Goal: Information Seeking & Learning: Check status

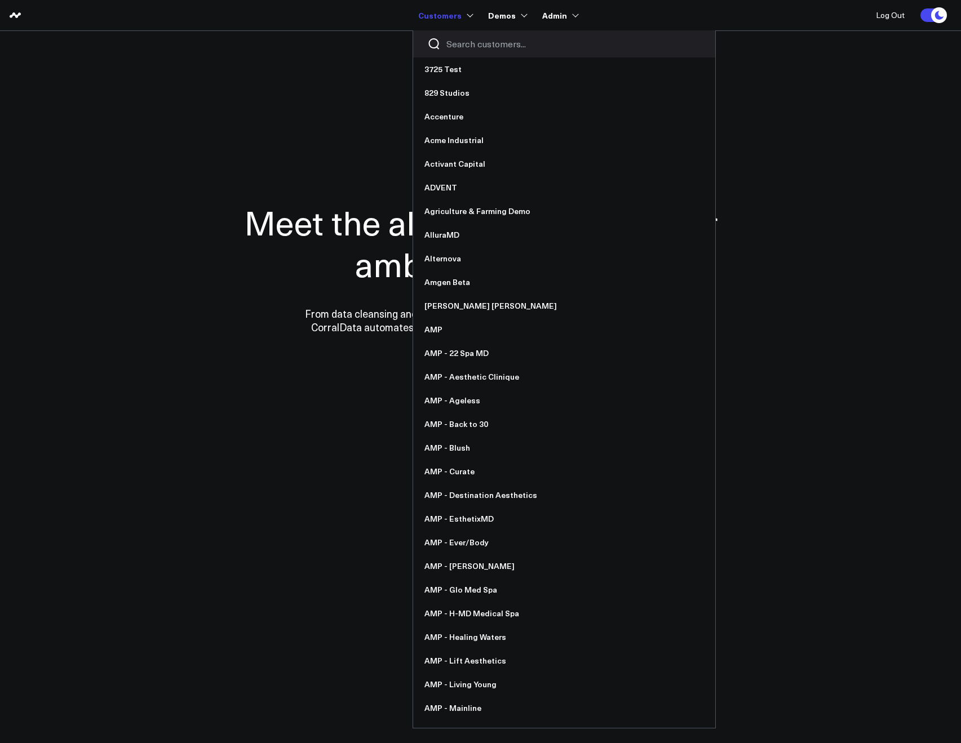
click at [477, 40] on input "Search customers input" at bounding box center [573, 44] width 255 height 12
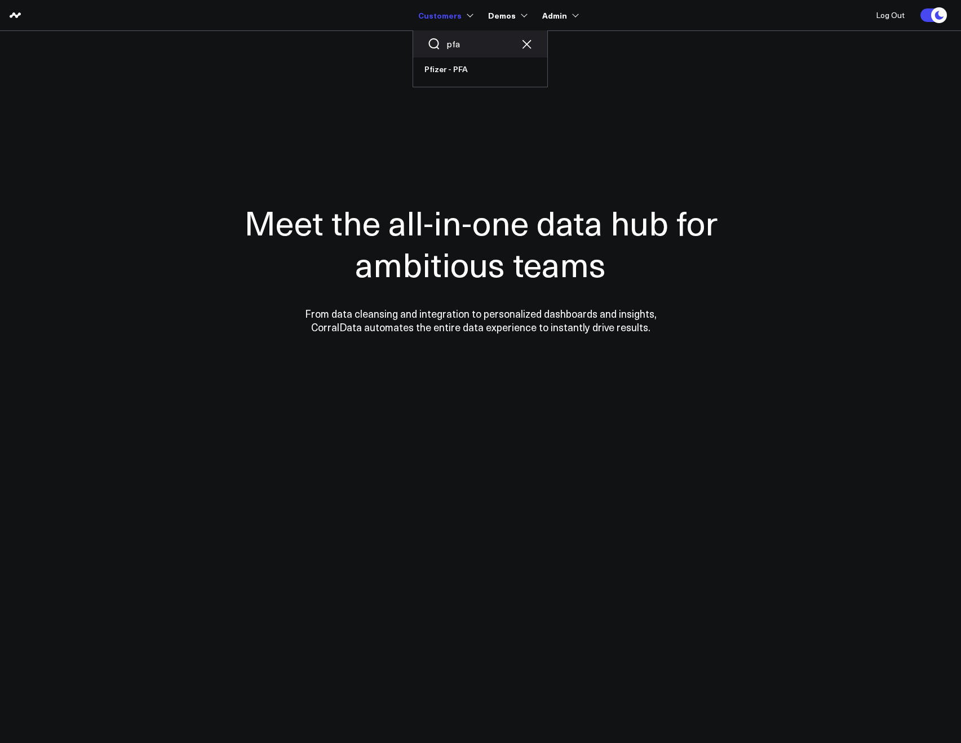
drag, startPoint x: 464, startPoint y: 48, endPoint x: 445, endPoint y: 43, distance: 19.8
click at [445, 43] on div "pfa" at bounding box center [480, 43] width 134 height 27
click at [452, 38] on input "vax" at bounding box center [480, 44] width 68 height 12
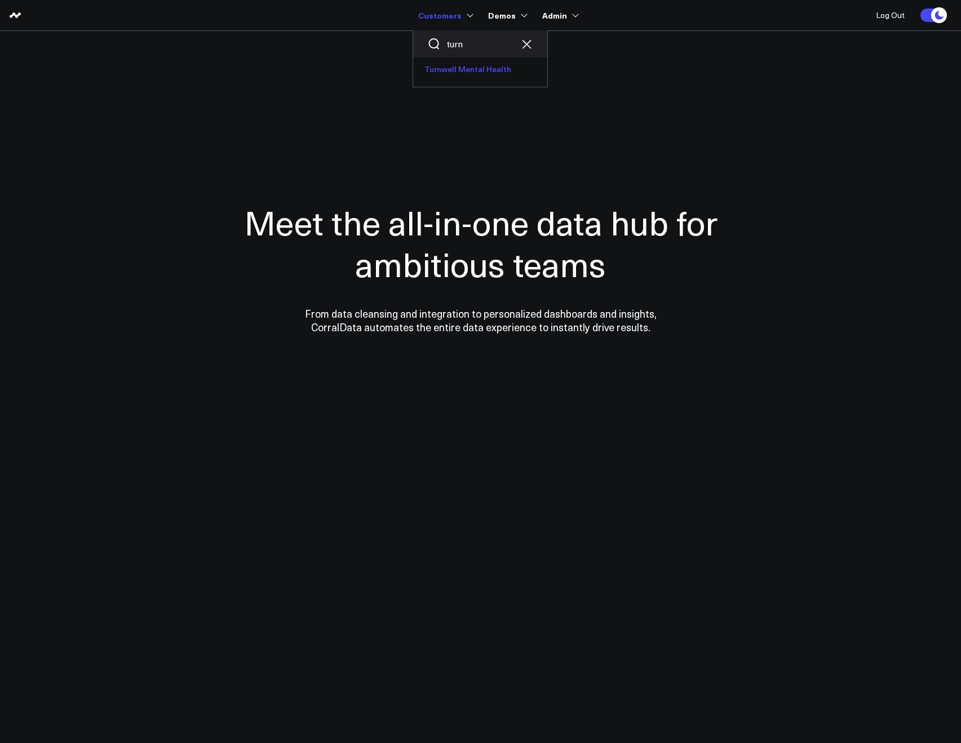
type input "turn"
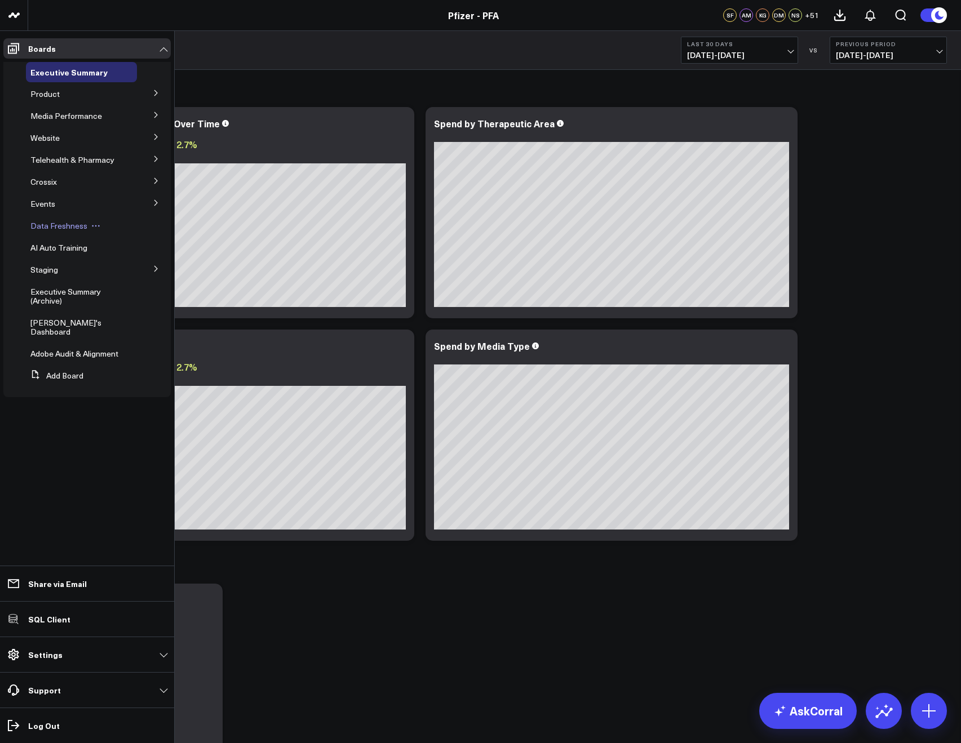
click at [42, 227] on span "Data Freshness" at bounding box center [58, 225] width 57 height 11
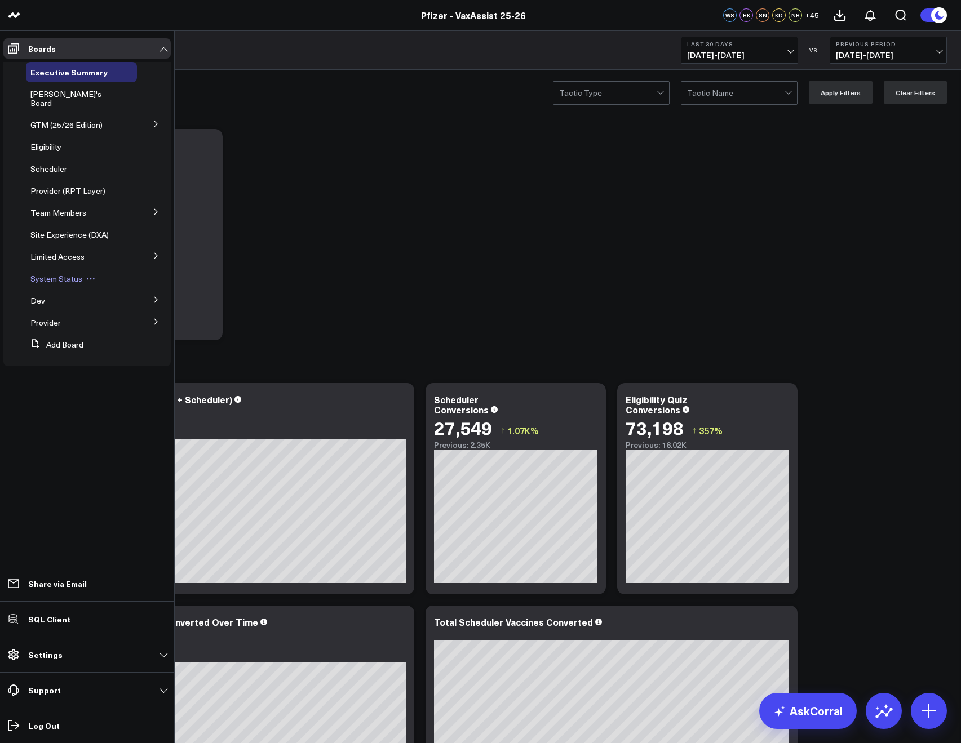
click at [39, 273] on span "System Status" at bounding box center [56, 278] width 52 height 11
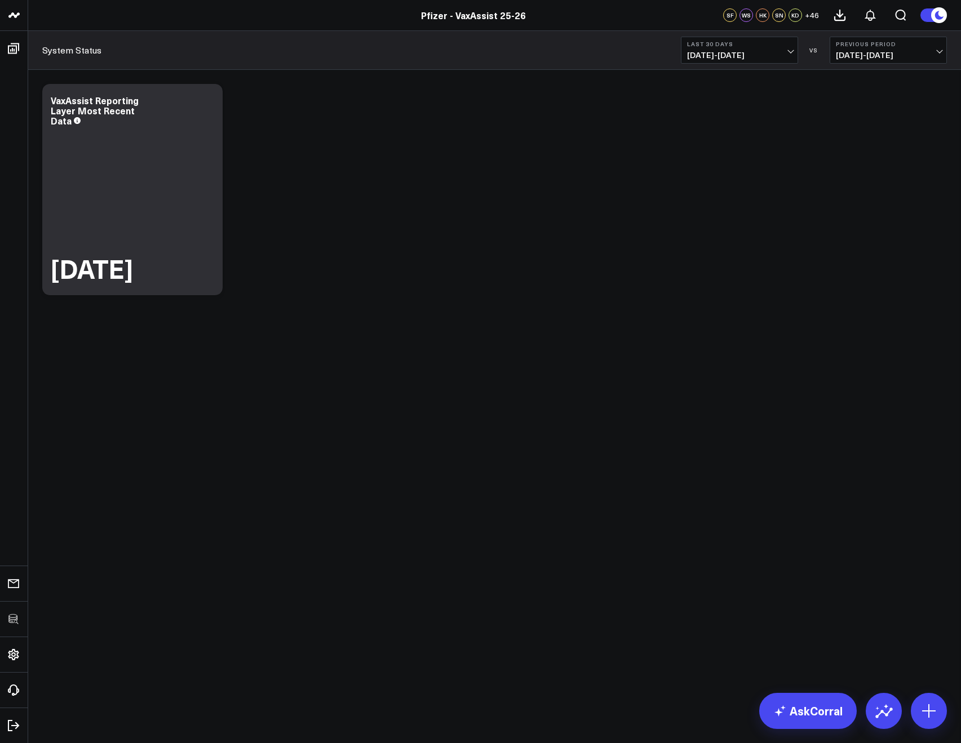
click at [747, 57] on span "08/27/25 - 09/25/25" at bounding box center [739, 55] width 105 height 9
click at [704, 79] on link "[DATE]" at bounding box center [739, 74] width 116 height 21
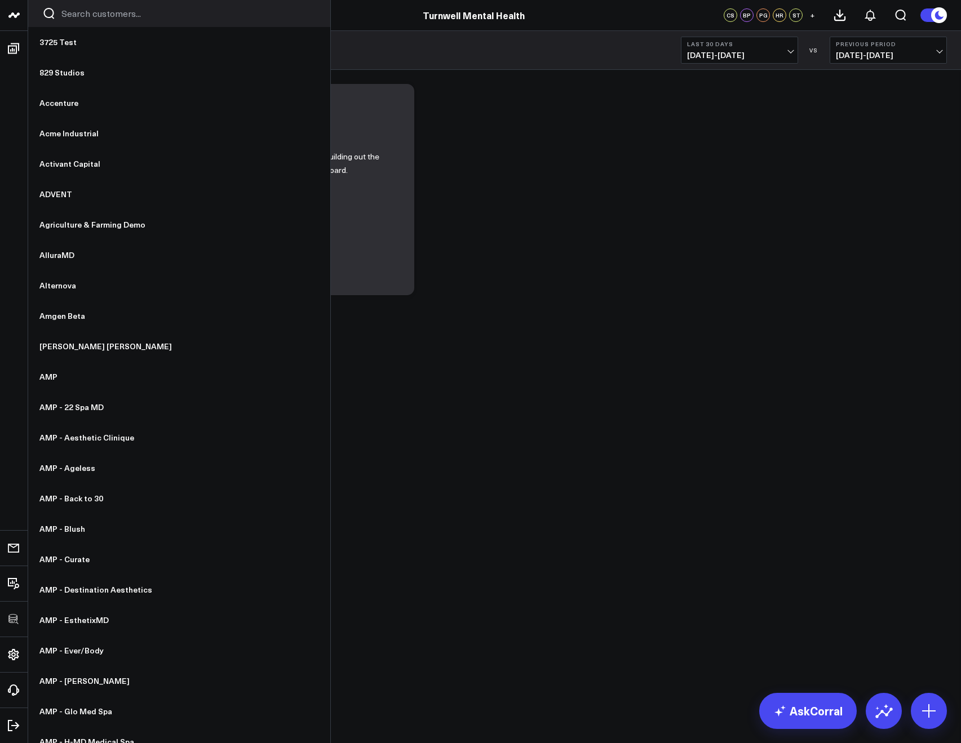
click at [59, 17] on div at bounding box center [179, 13] width 302 height 27
click at [65, 16] on input "Search customers input" at bounding box center [188, 13] width 255 height 12
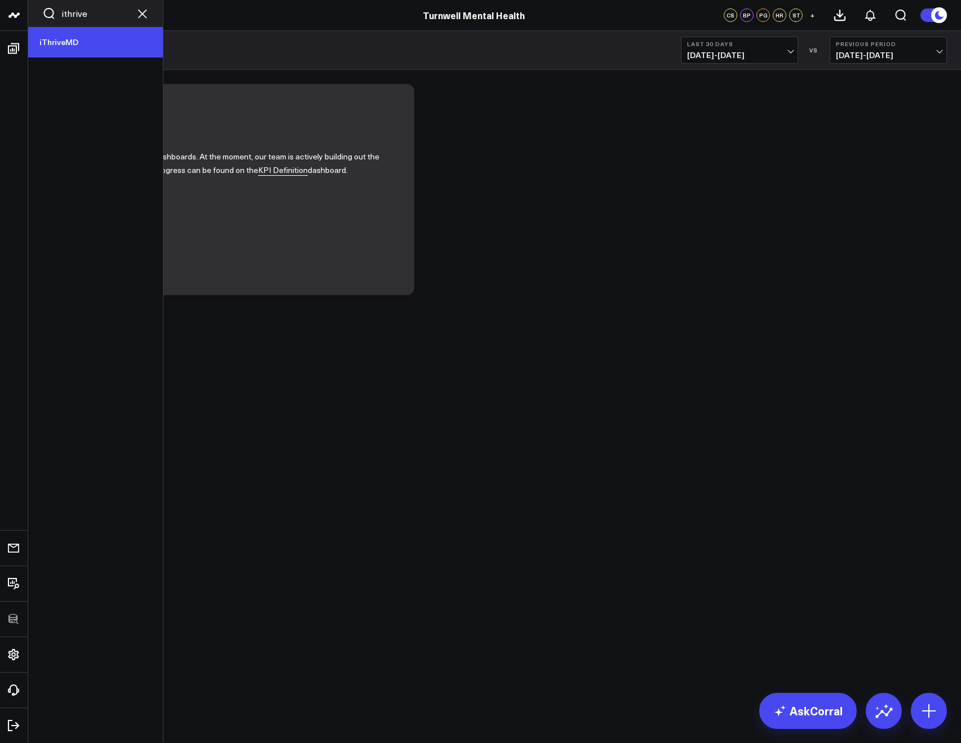
type input "ithrive"
click at [54, 45] on link "iThriveMD" at bounding box center [95, 42] width 135 height 30
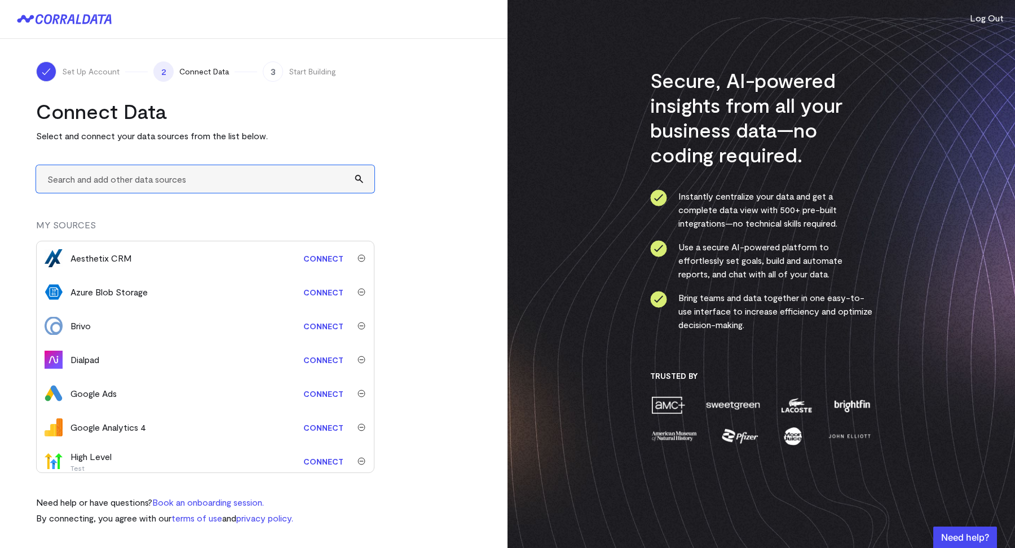
click at [99, 178] on input "text" at bounding box center [205, 179] width 338 height 28
click at [105, 211] on div "Connect Data Select and connect your data sources from the list below. MY SOURC…" at bounding box center [205, 312] width 338 height 426
click at [97, 170] on input "text" at bounding box center [205, 179] width 338 height 28
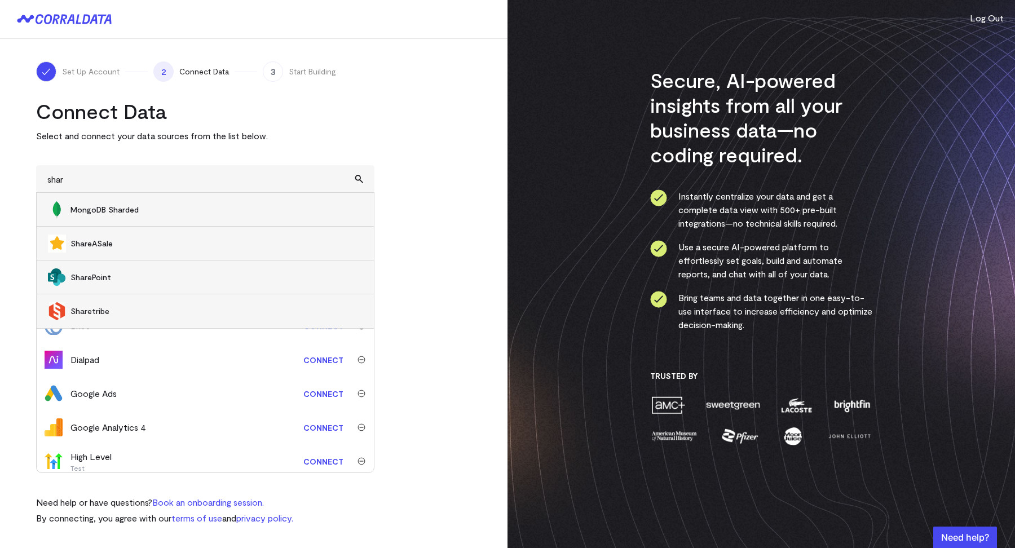
click at [99, 291] on li "SharePoint" at bounding box center [205, 277] width 337 height 34
type input "SharePoint"
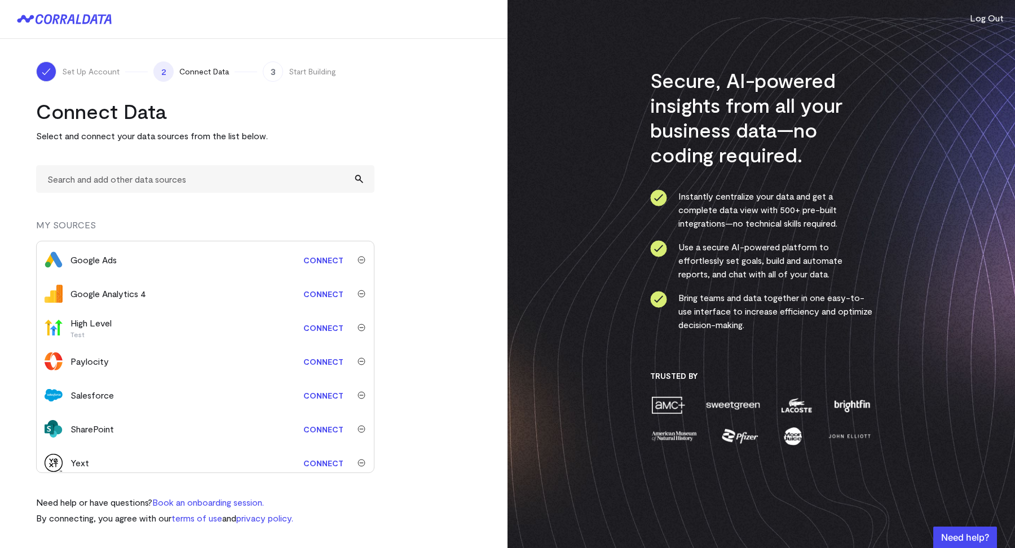
scroll to position [141, 0]
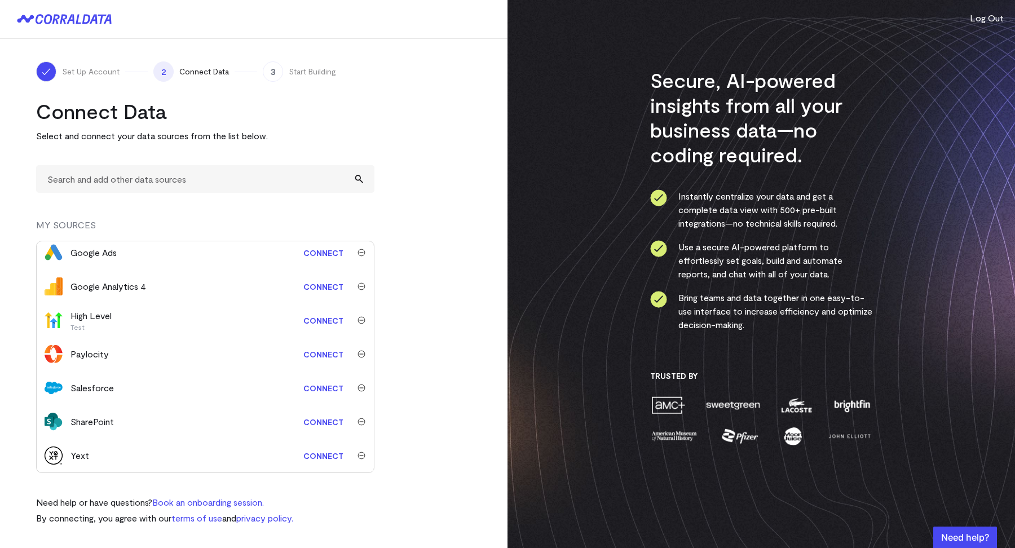
click at [322, 423] on link "Connect" at bounding box center [323, 421] width 51 height 21
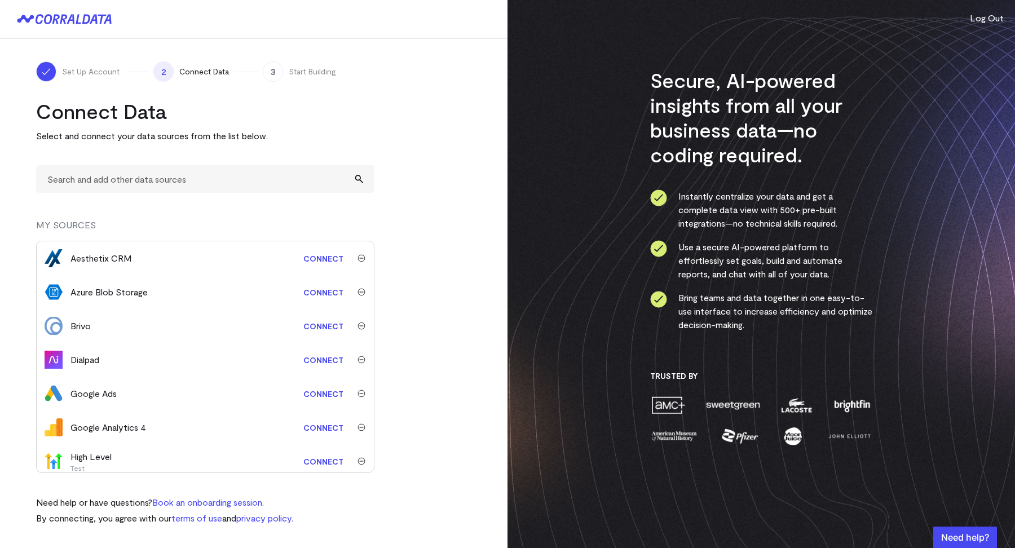
click at [451, 139] on turbo-frame "Connect Data Select and connect your data sources from the list below. MY SOURC…" at bounding box center [253, 312] width 435 height 426
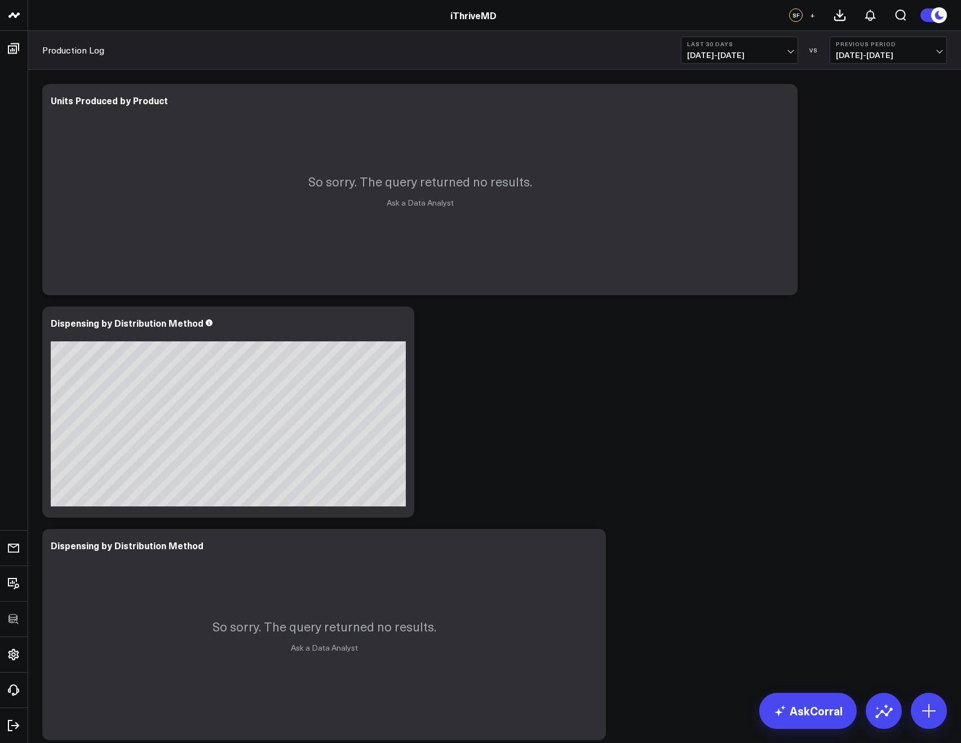
click at [703, 65] on div "Production Log Last 30 Days 08/27/25 - 09/25/25 VS Previous Period 07/28/25 - 0…" at bounding box center [494, 50] width 933 height 39
click at [698, 57] on span "08/27/25 - 09/25/25" at bounding box center [739, 55] width 105 height 9
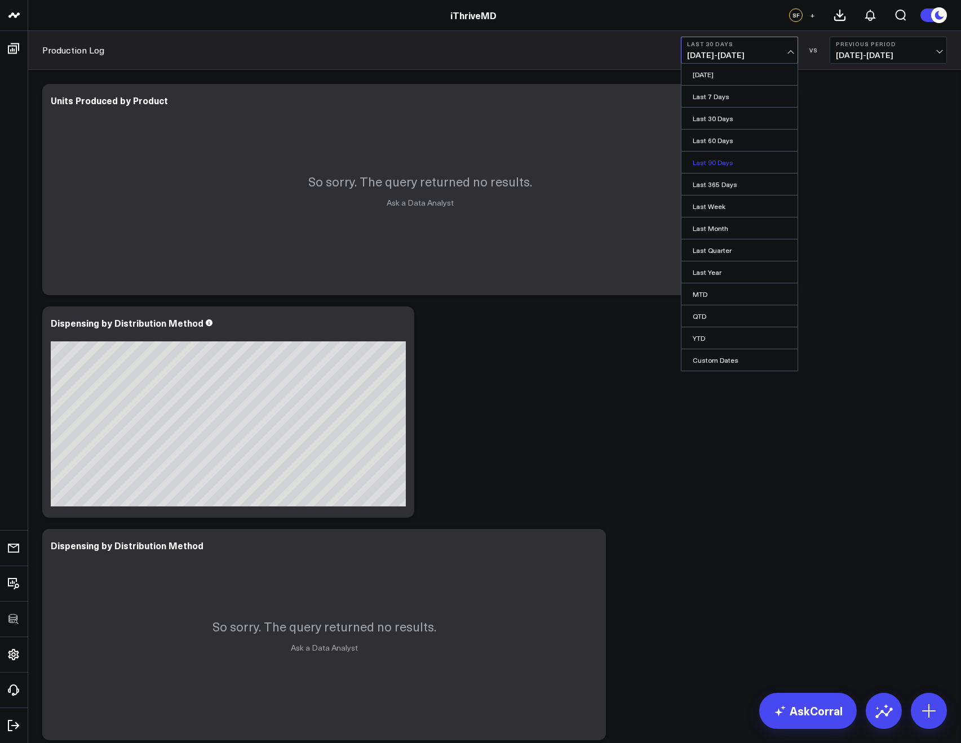
click at [708, 169] on link "Last 90 Days" at bounding box center [739, 162] width 116 height 21
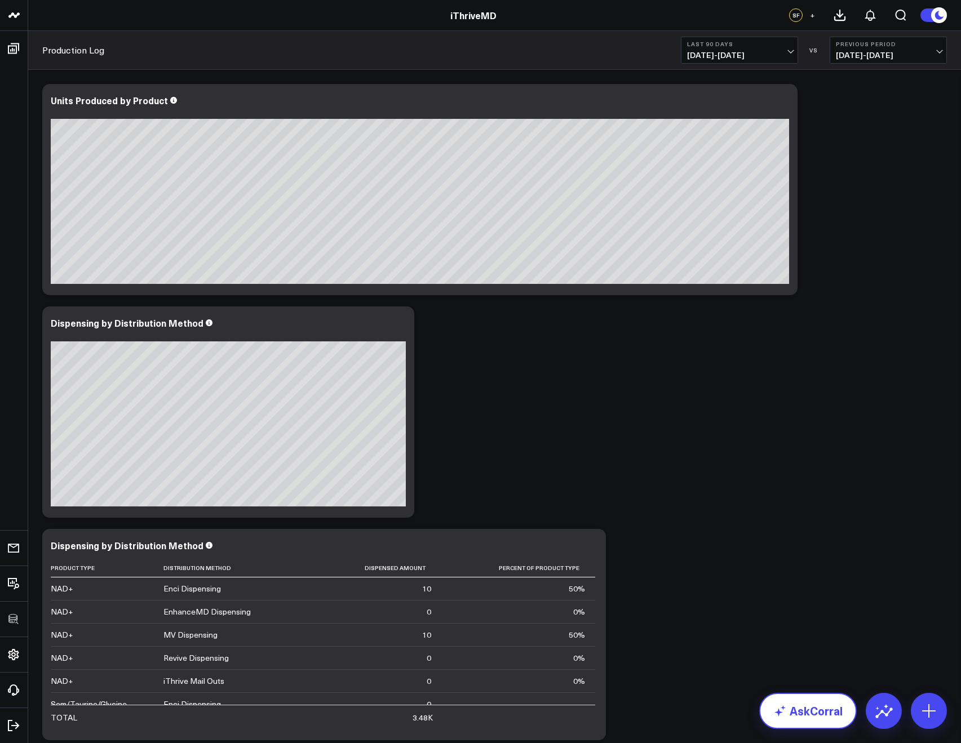
click at [809, 721] on link "AskCorral" at bounding box center [808, 711] width 98 height 36
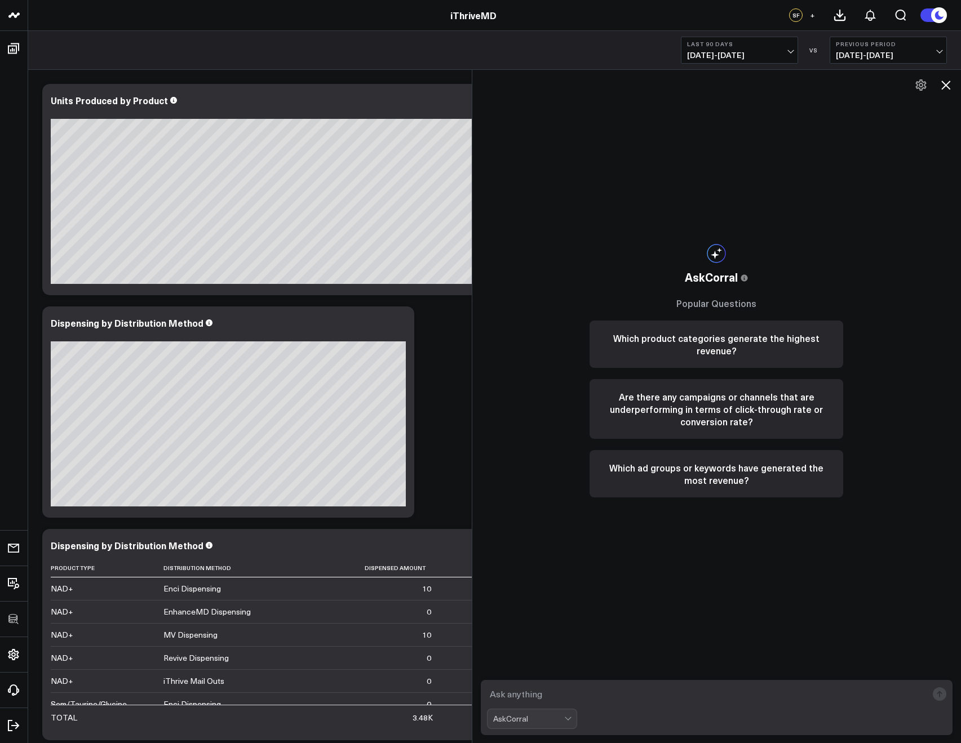
click at [528, 690] on textarea at bounding box center [707, 694] width 441 height 20
click at [730, 705] on form "AskCorral" at bounding box center [717, 707] width 472 height 55
click at [723, 701] on textarea at bounding box center [707, 694] width 441 height 20
type textarea "From the production log can you show me the sum of quantity produced by the qa …"
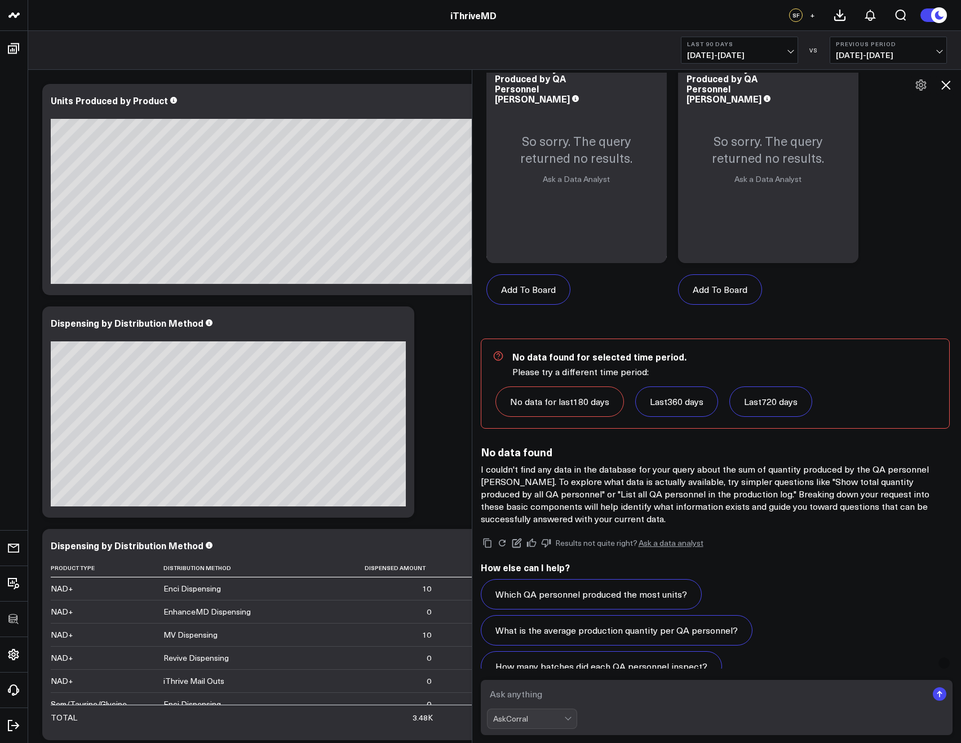
scroll to position [726, 0]
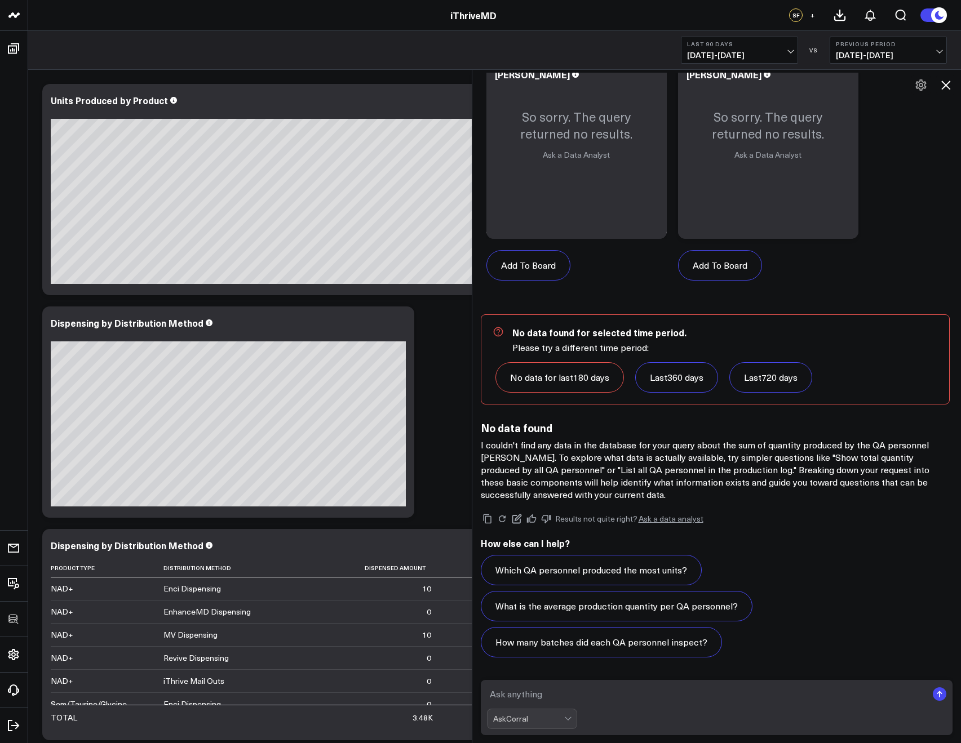
click at [560, 370] on link "No data for last 180 days" at bounding box center [559, 377] width 129 height 30
click at [684, 374] on link "Last 360 days" at bounding box center [676, 377] width 83 height 30
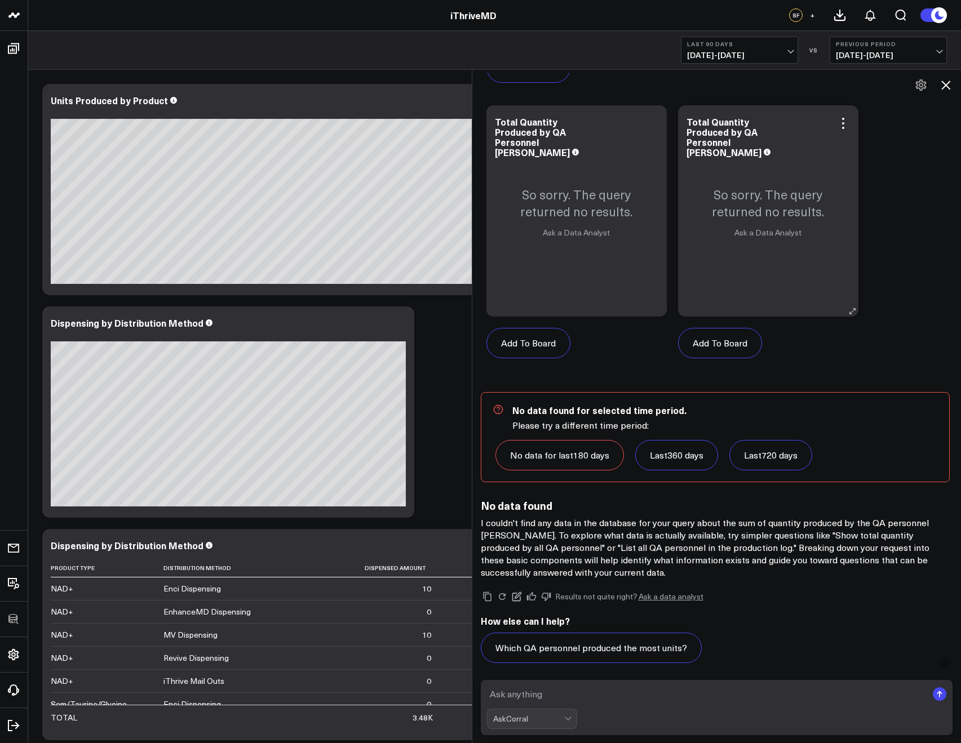
scroll to position [482, 0]
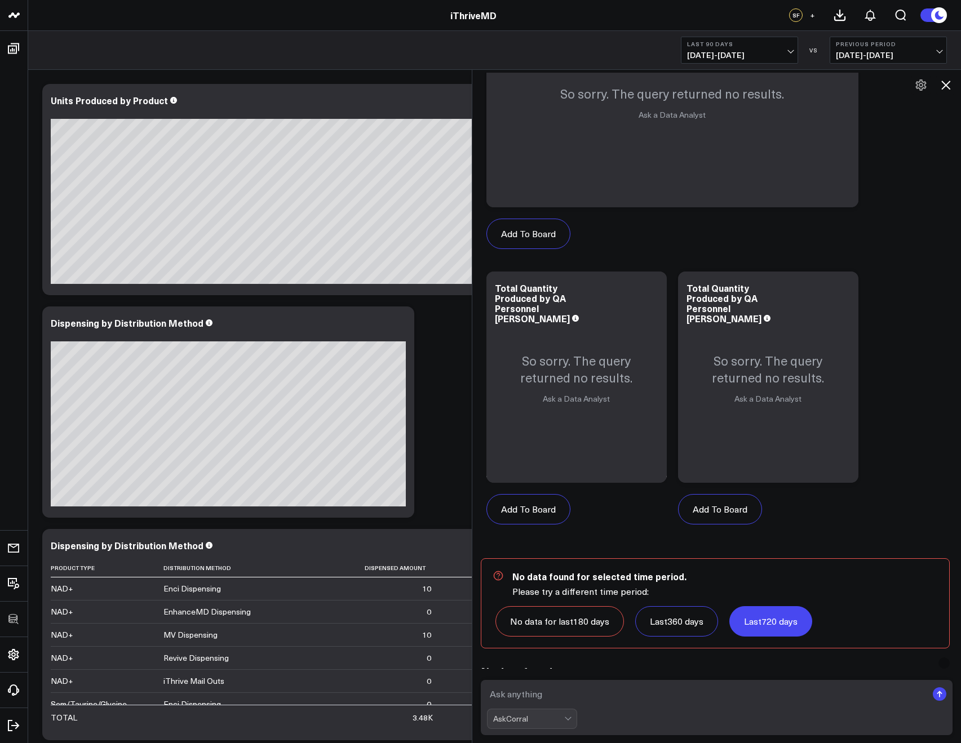
click at [777, 619] on link "Last 720 days" at bounding box center [770, 621] width 83 height 30
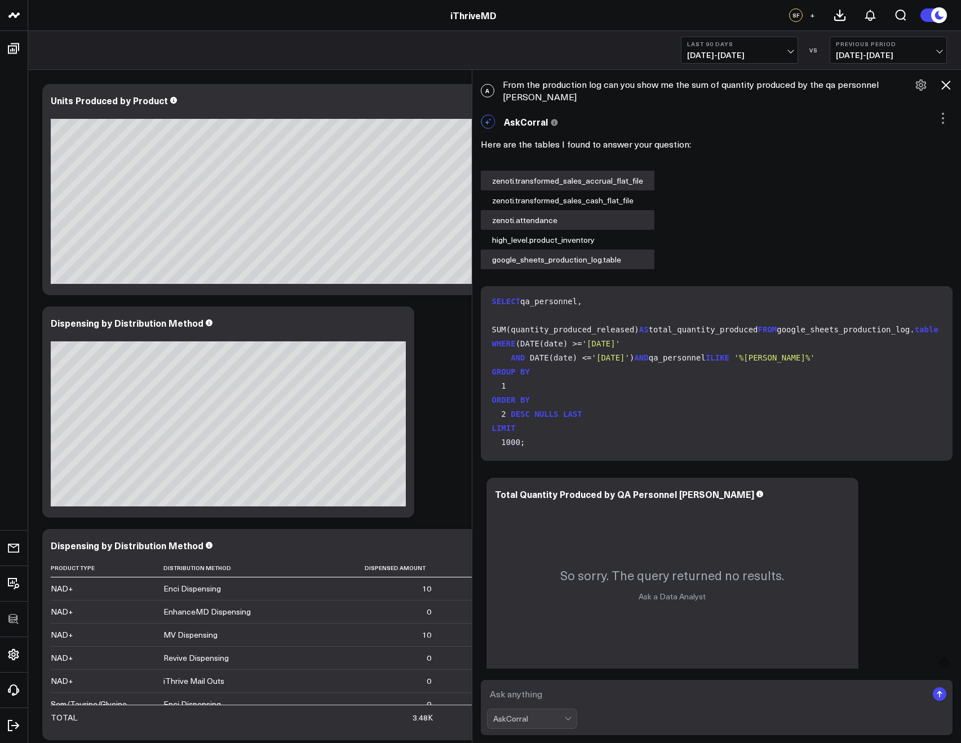
click at [946, 80] on icon at bounding box center [946, 85] width 14 height 14
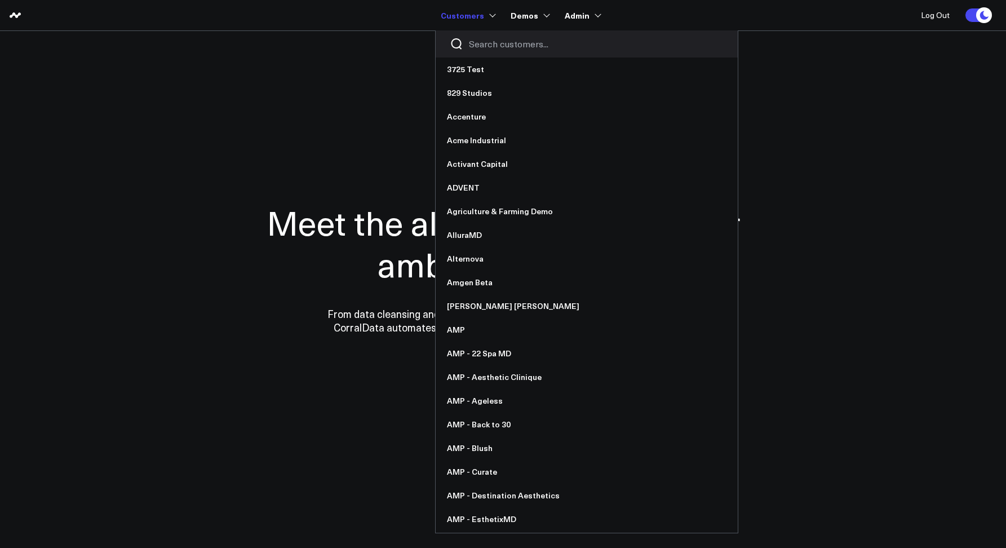
click at [473, 41] on input "Search customers input" at bounding box center [596, 44] width 255 height 12
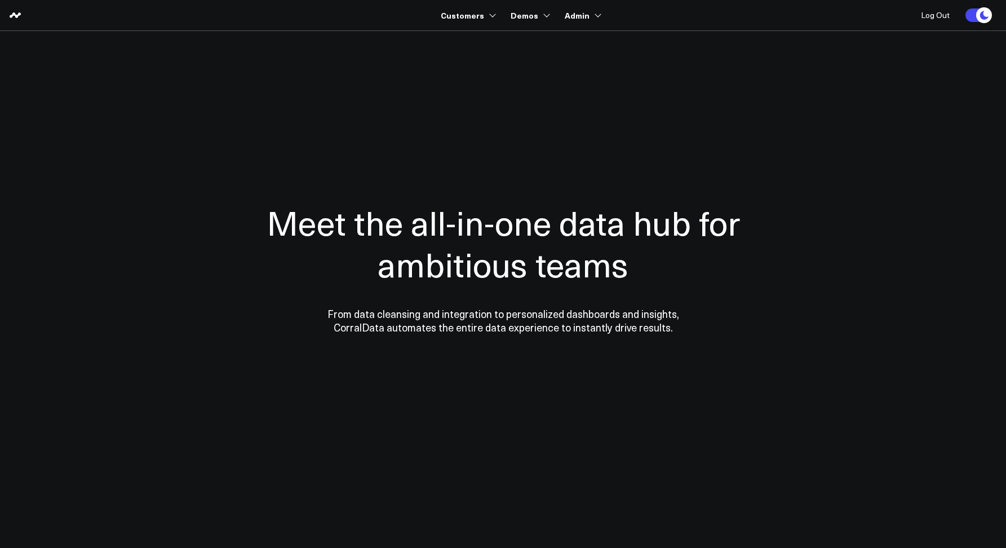
type input "bee"
click at [464, 74] on link "beehiiv" at bounding box center [503, 69] width 134 height 24
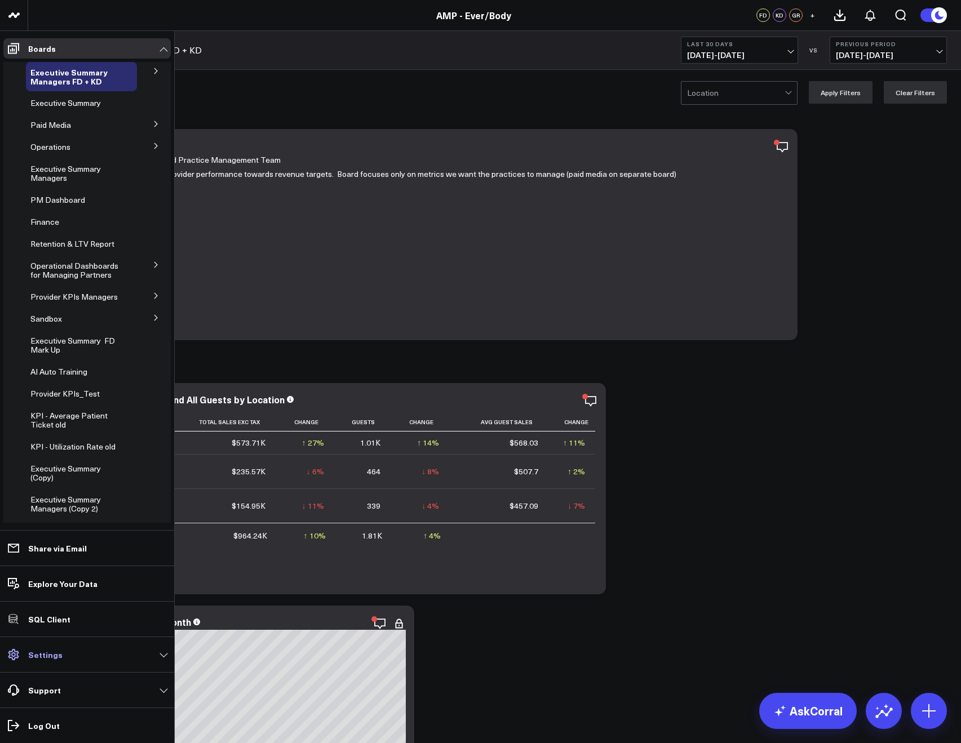
click at [36, 658] on p "Settings" at bounding box center [45, 654] width 34 height 9
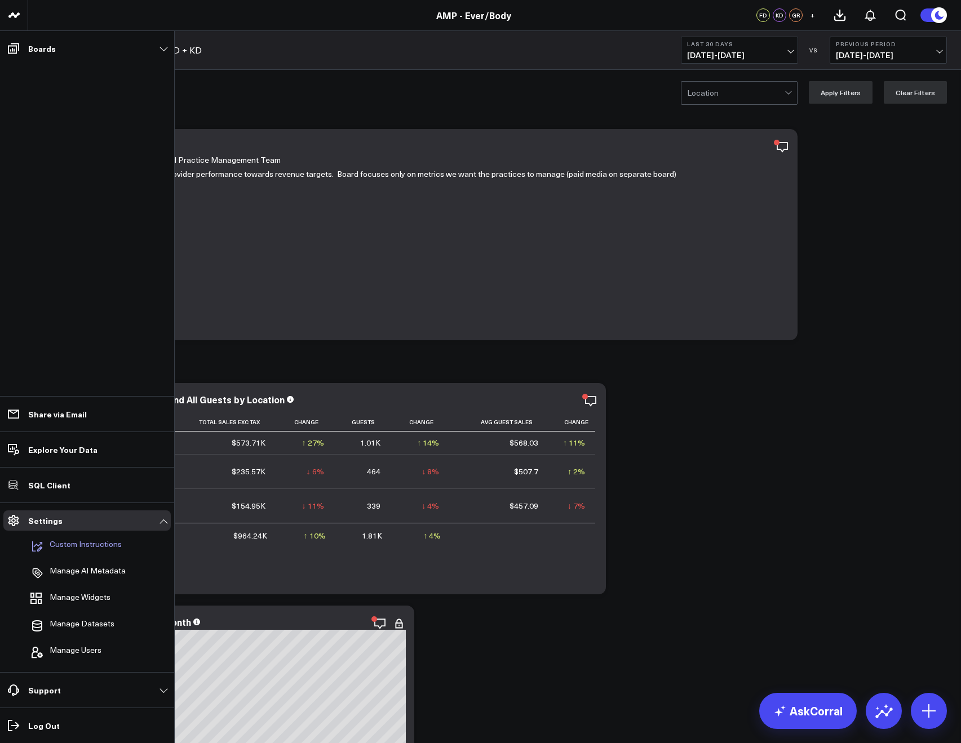
click at [60, 546] on p "Custom Instructions" at bounding box center [86, 547] width 72 height 14
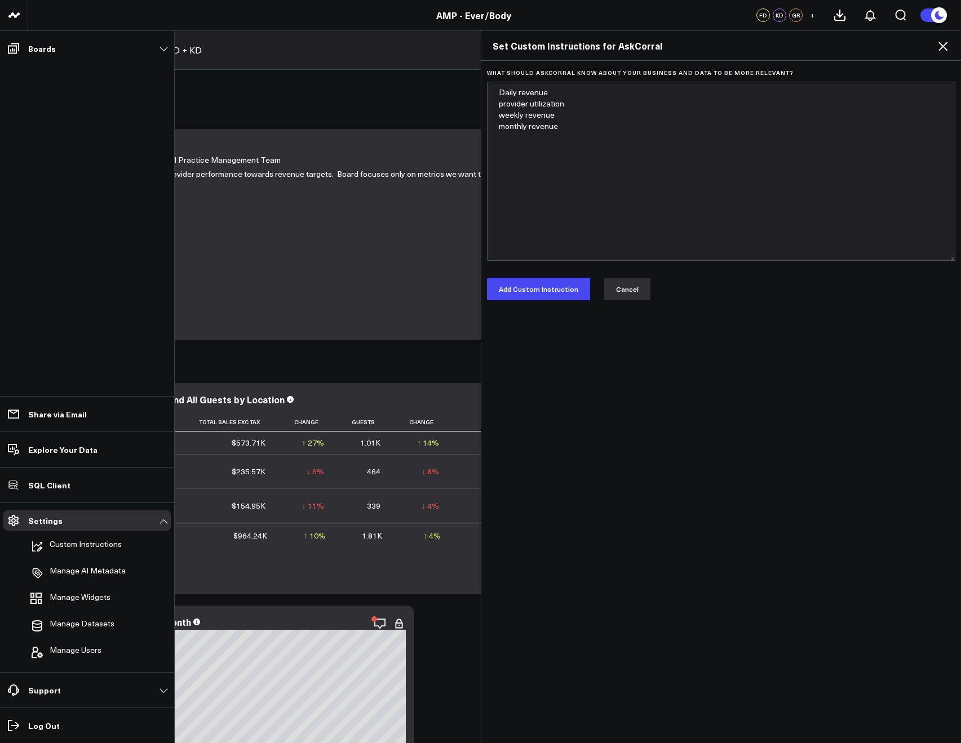
click at [623, 286] on button "Cancel" at bounding box center [627, 289] width 46 height 23
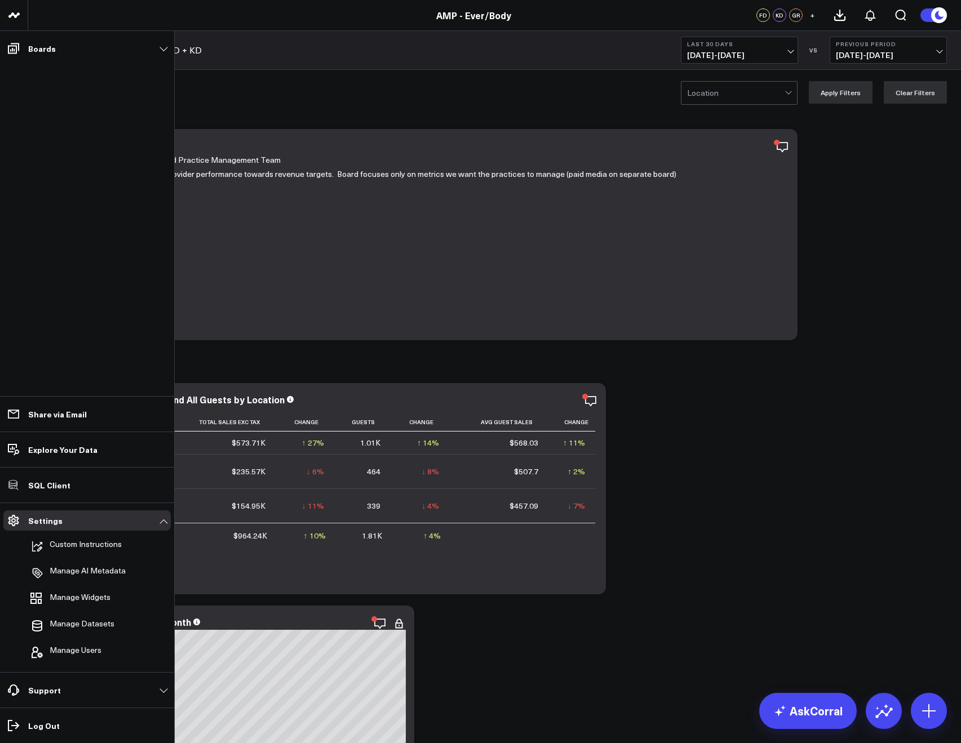
click at [402, 71] on div "Location Apply Filters Clear Filters" at bounding box center [494, 92] width 933 height 45
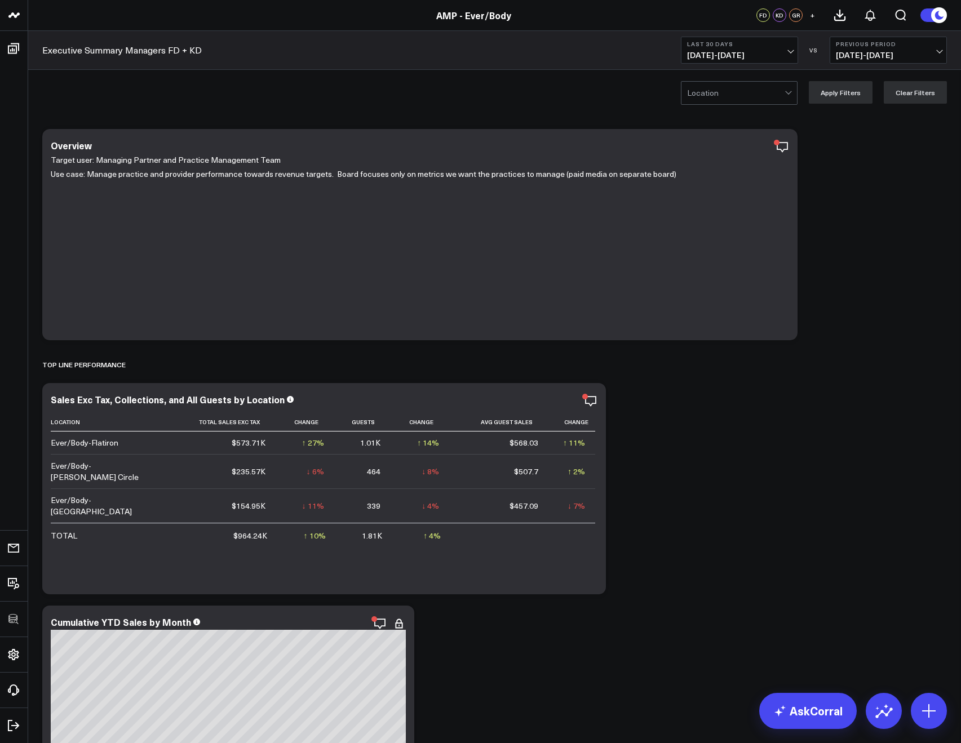
click at [294, 100] on div "Location Apply Filters Clear Filters" at bounding box center [494, 92] width 933 height 45
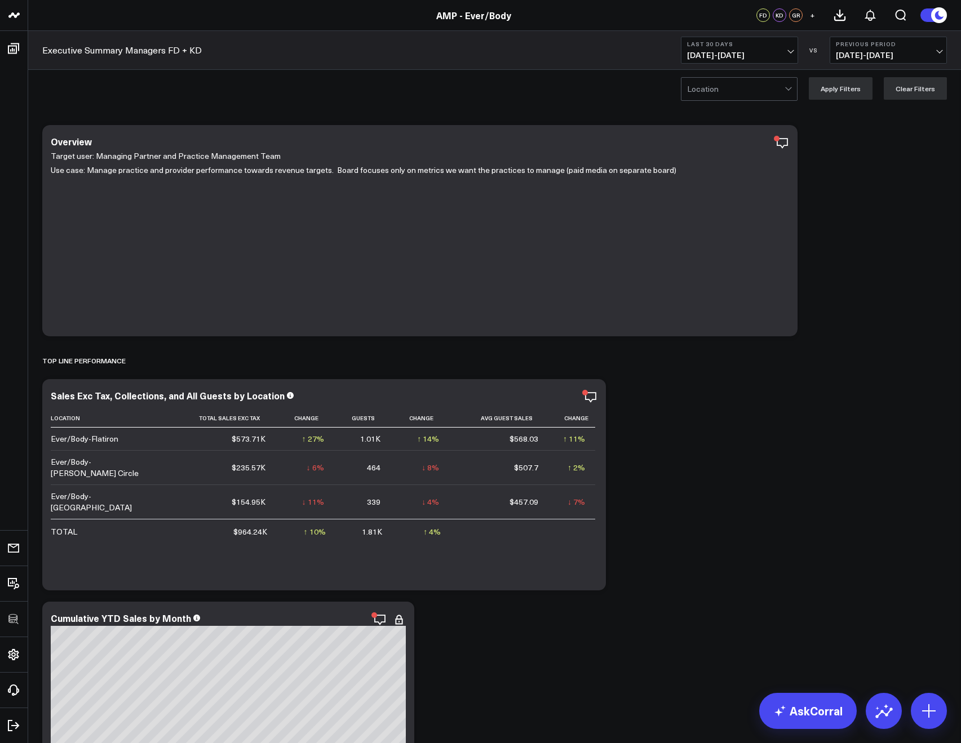
scroll to position [12, 0]
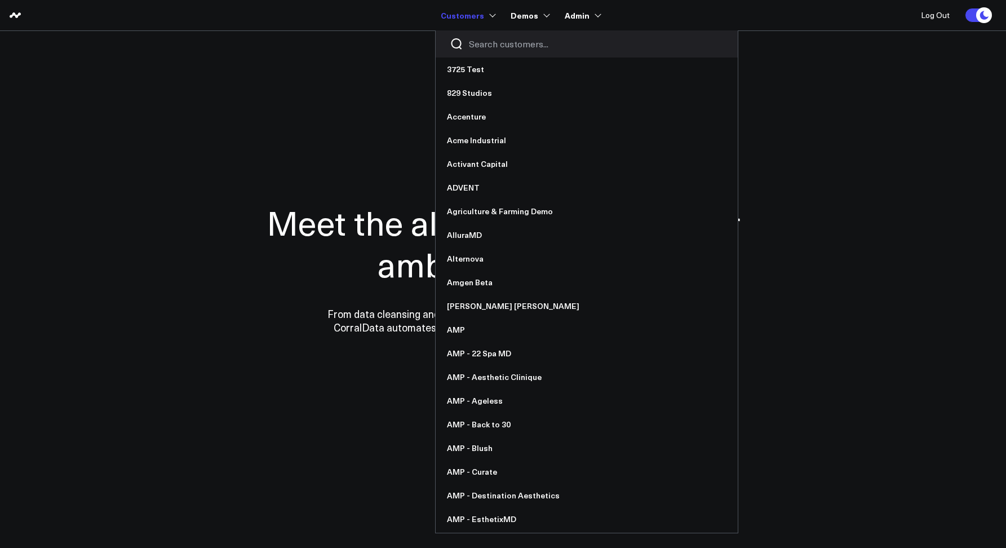
click at [499, 47] on input "Search customers input" at bounding box center [596, 44] width 255 height 12
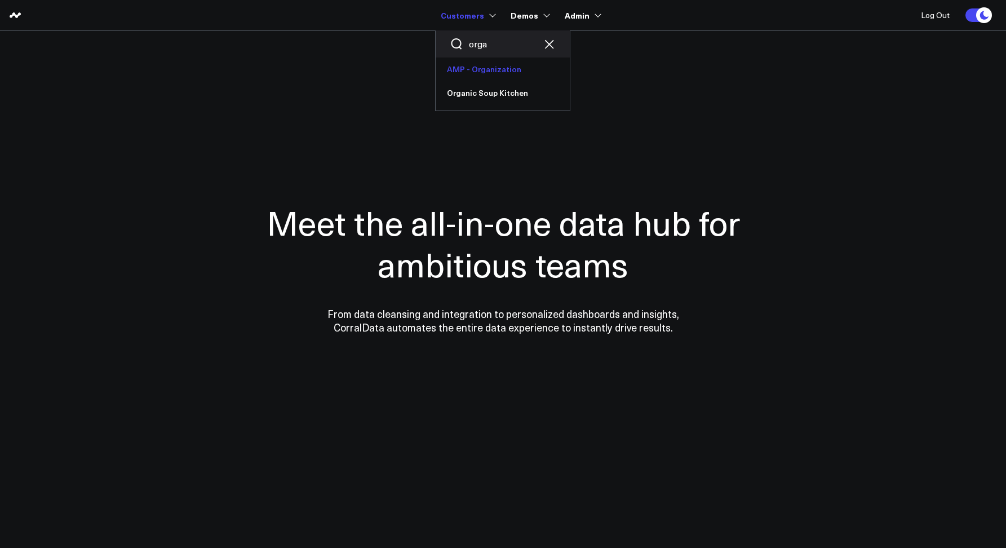
type input "orga"
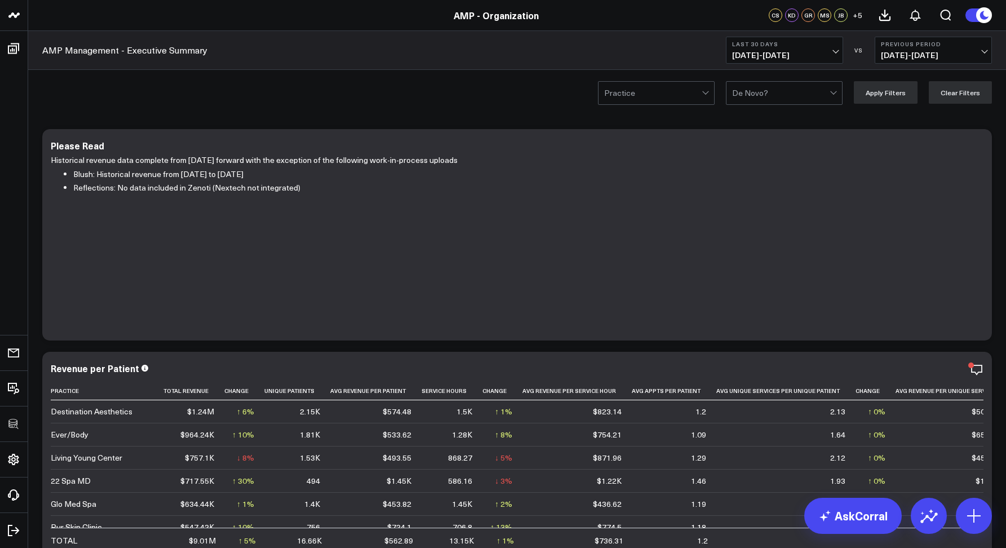
click at [299, 26] on header "3725 Test 829 Studios Accenture Acme Industrial Activant Capital ADVENT Agricul…" at bounding box center [503, 15] width 1006 height 31
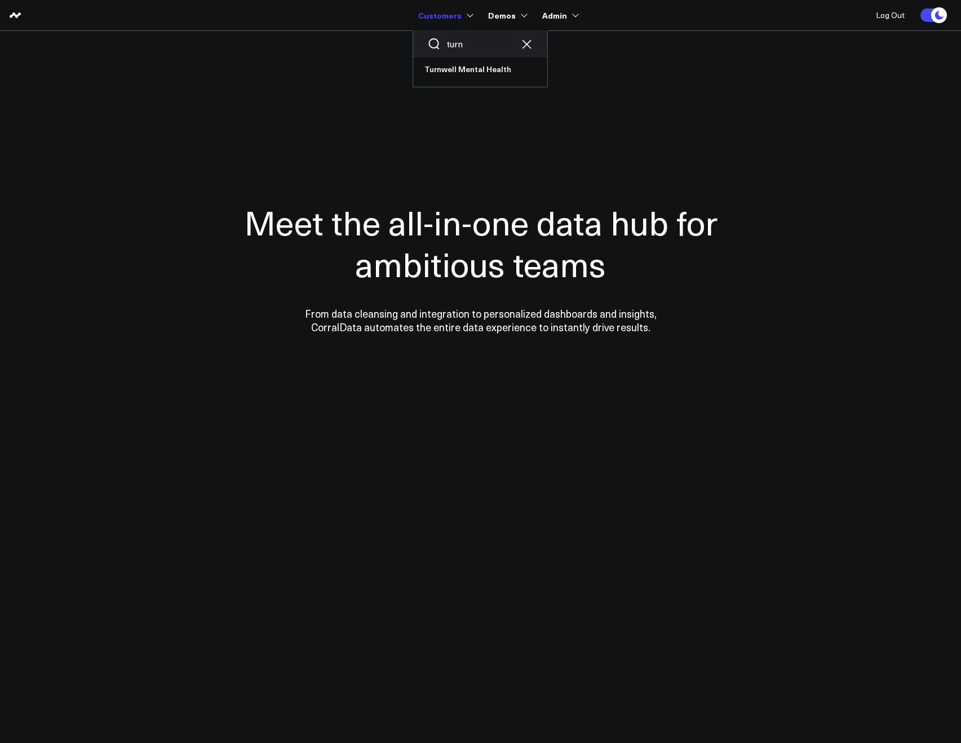
click at [524, 45] on icon "Clear search" at bounding box center [527, 44] width 14 height 14
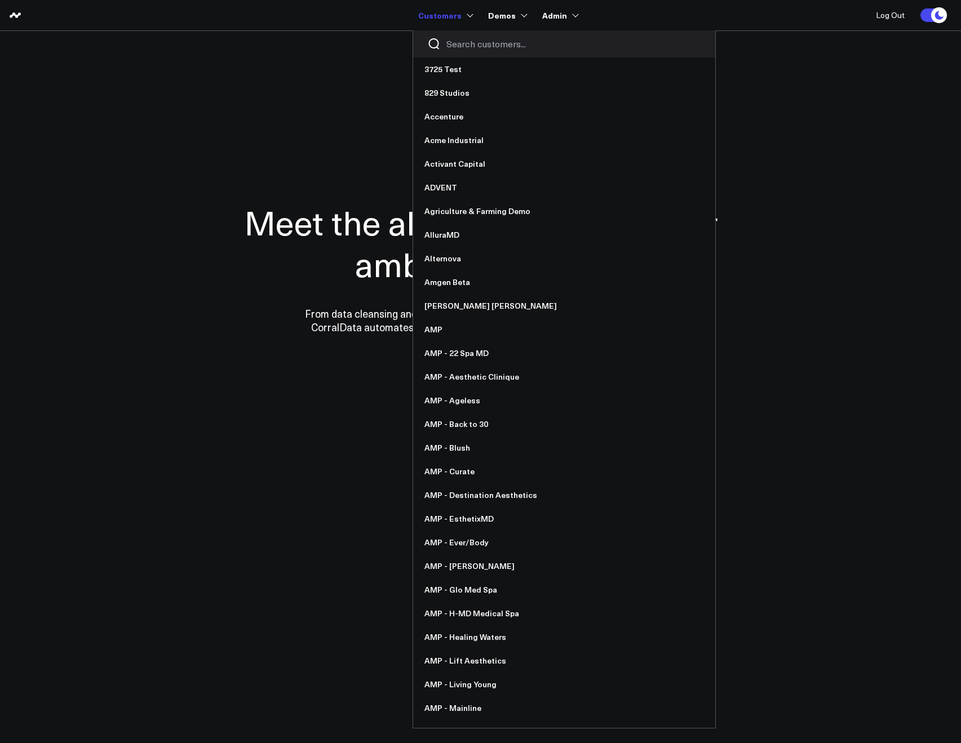
click at [486, 42] on input "Search customers input" at bounding box center [573, 44] width 255 height 12
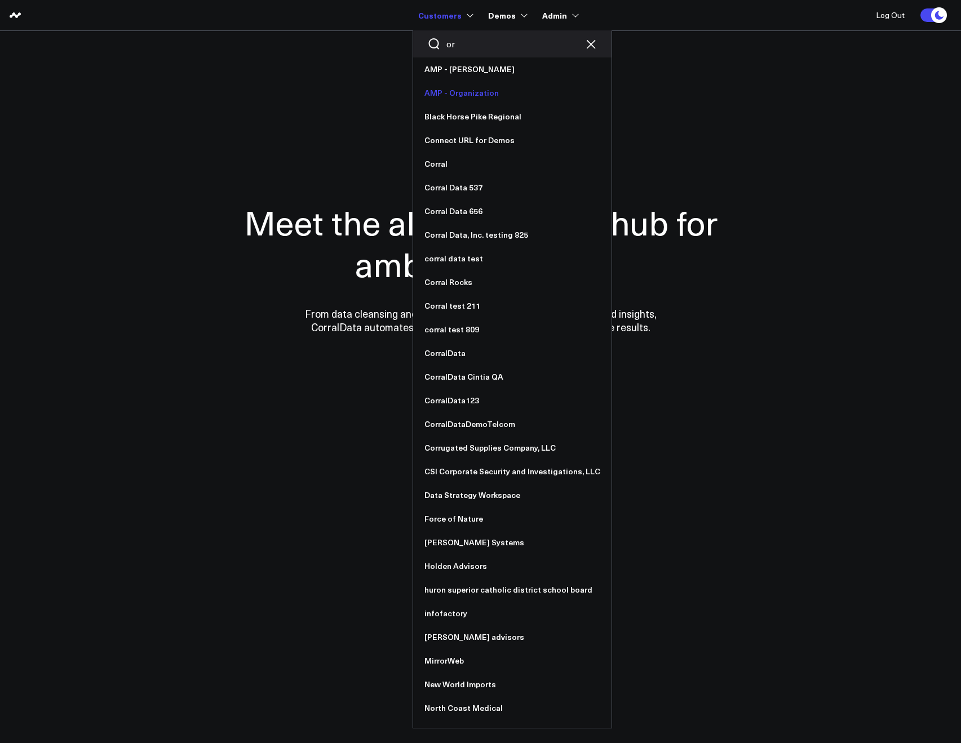
type input "or"
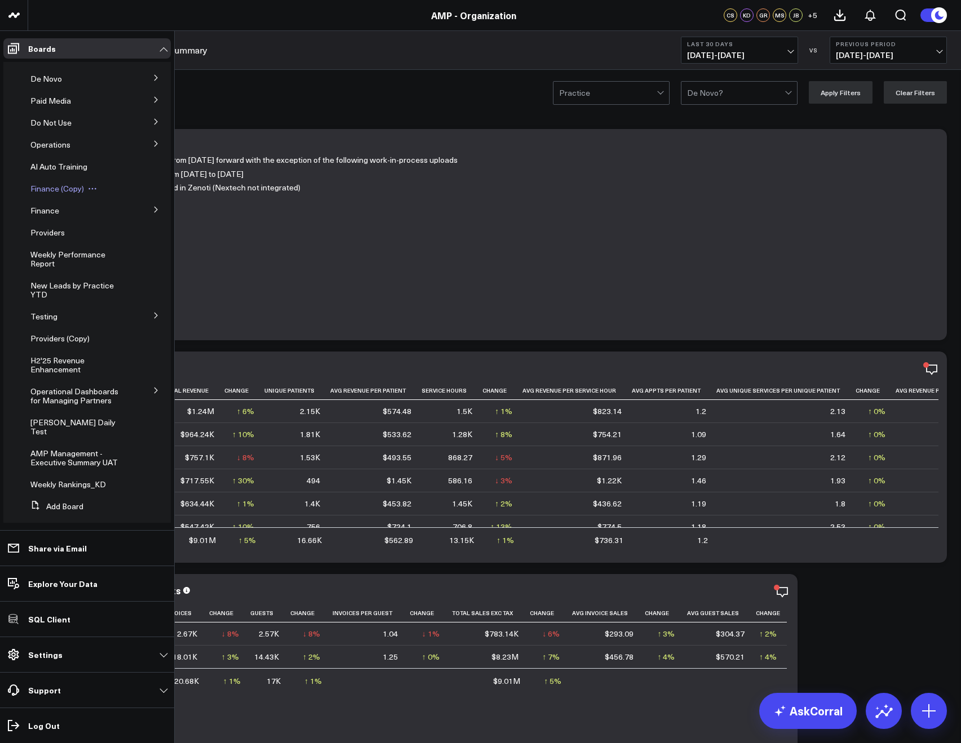
scroll to position [111, 0]
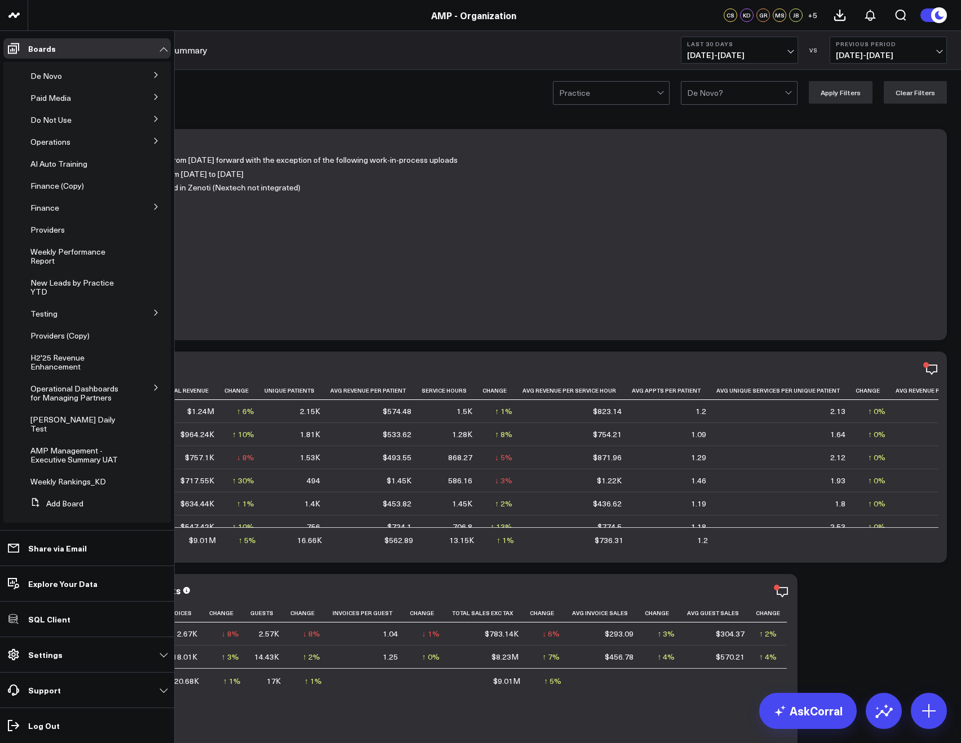
click at [145, 391] on button at bounding box center [155, 387] width 29 height 17
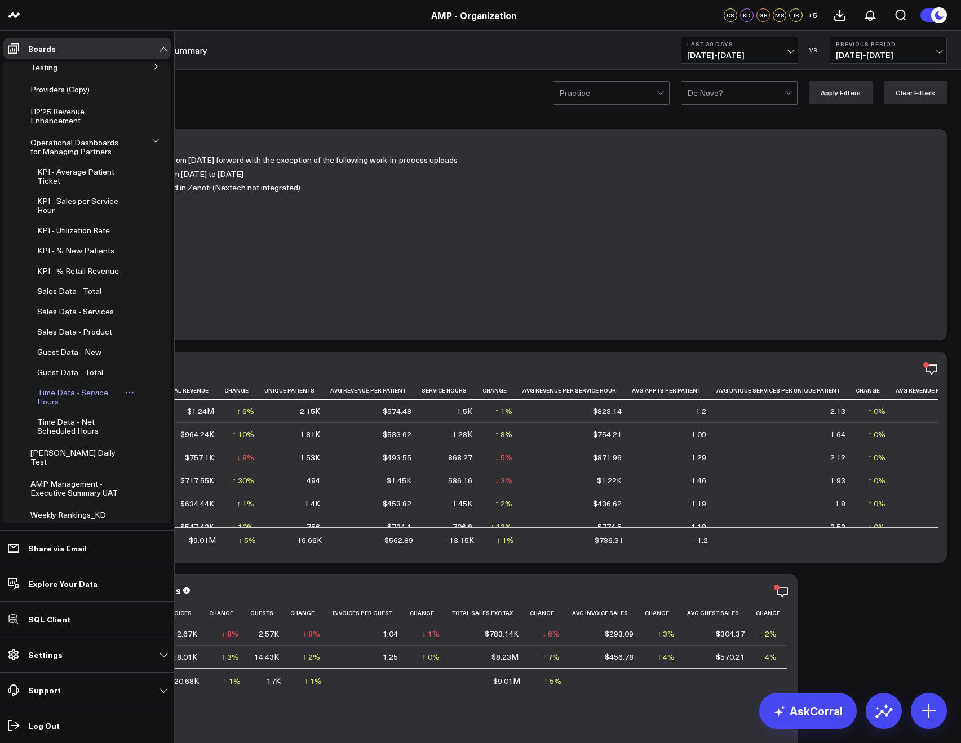
scroll to position [368, 0]
